Goal: Transaction & Acquisition: Obtain resource

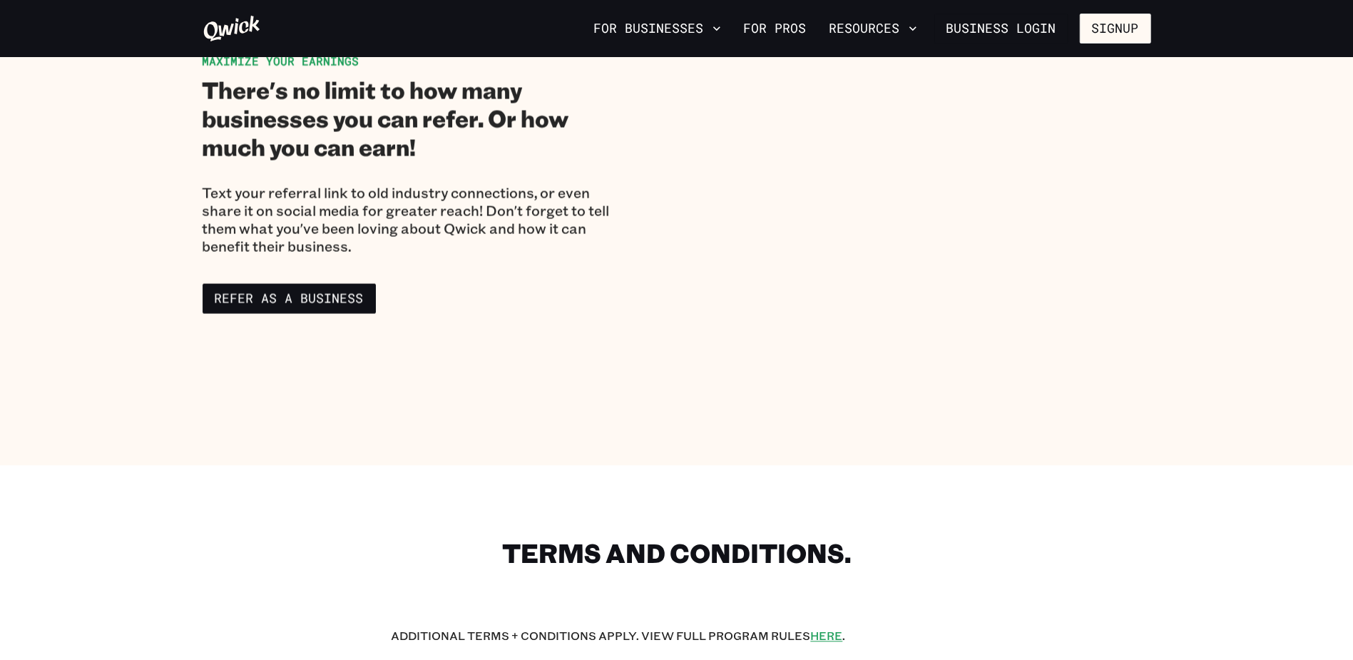
scroll to position [2380, 0]
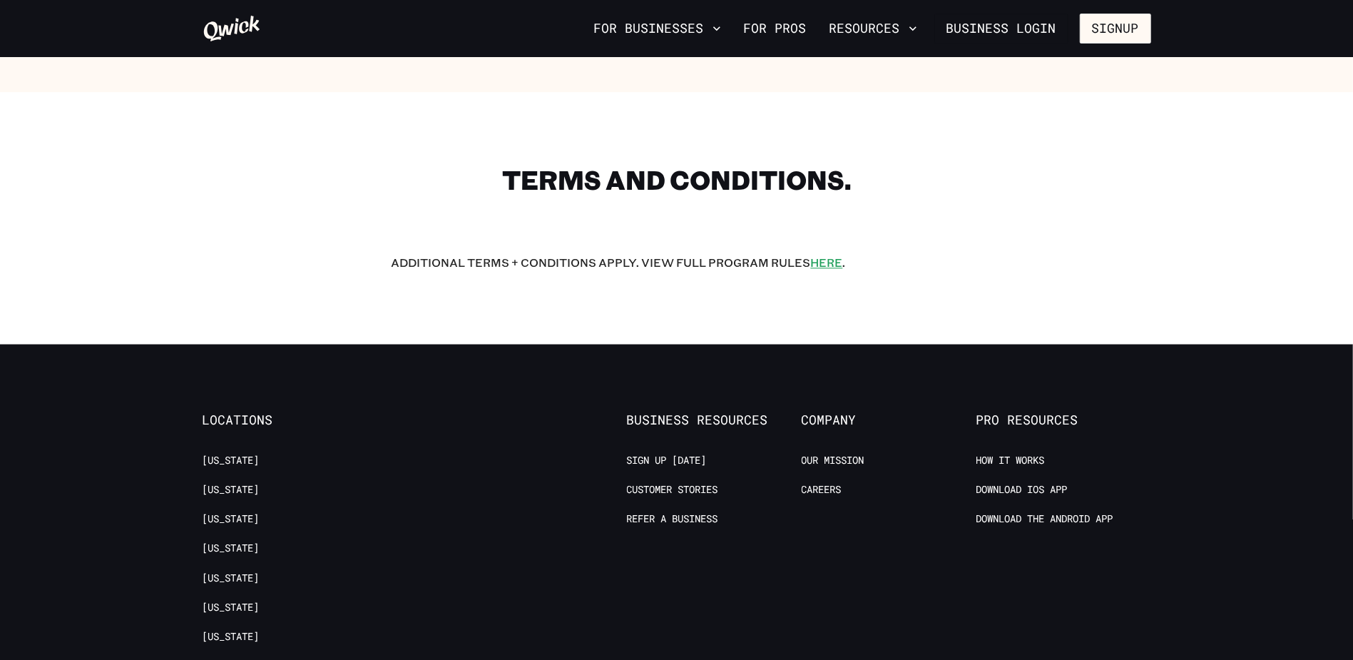
click at [829, 266] on link "HERE" at bounding box center [827, 262] width 32 height 15
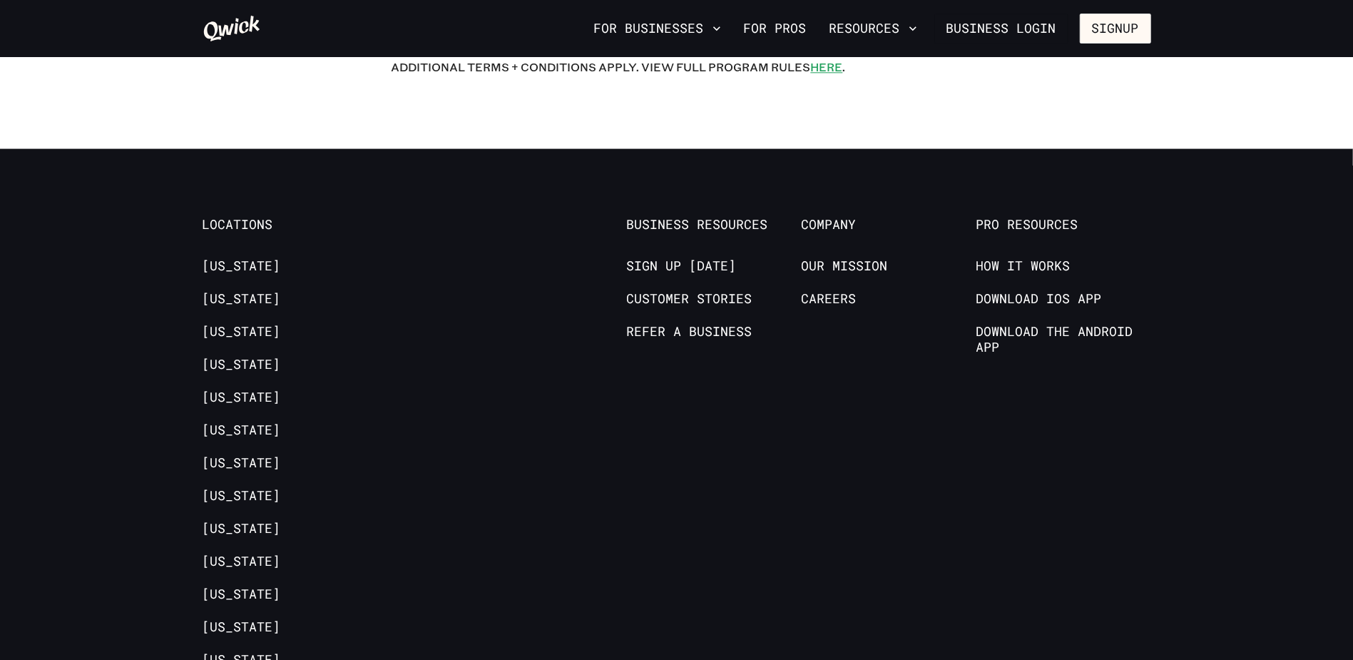
scroll to position [2557, 0]
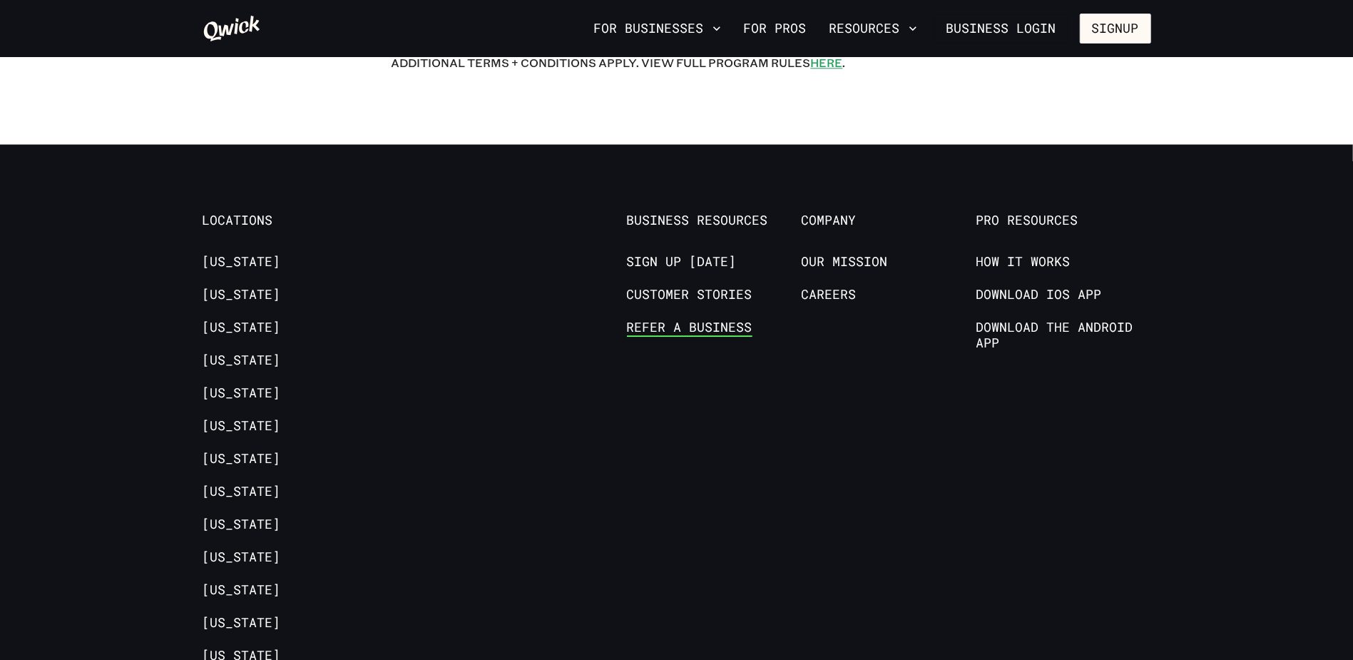
click at [707, 329] on link "Refer a Business" at bounding box center [689, 327] width 125 height 17
